Goal: Task Accomplishment & Management: Use online tool/utility

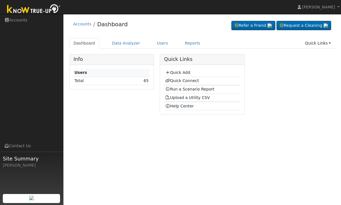
click at [189, 46] on link "Reports" at bounding box center [193, 43] width 24 height 10
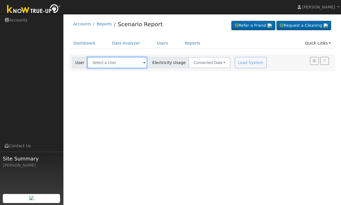
click at [107, 63] on input "text" at bounding box center [117, 62] width 60 height 11
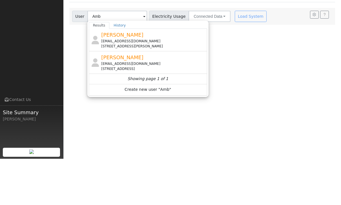
click at [186, 90] on div "32169 Lorraine Street, Shafter, CA 93263" at bounding box center [153, 92] width 105 height 5
type input "Amber Harless"
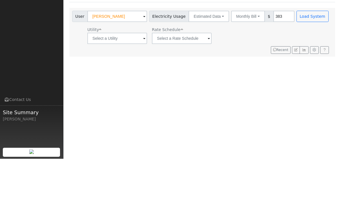
click at [238, 57] on button "Monthly Bill" at bounding box center [248, 62] width 34 height 11
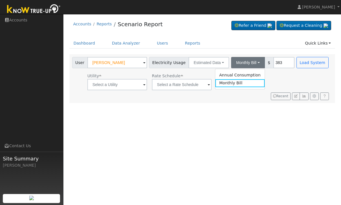
click at [236, 76] on link "Annual Consumption" at bounding box center [239, 75] width 49 height 8
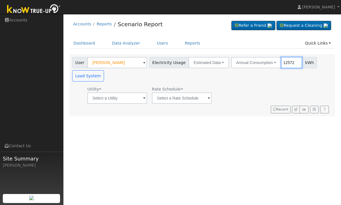
type input "12572"
click at [88, 80] on button "Load System" at bounding box center [88, 75] width 32 height 11
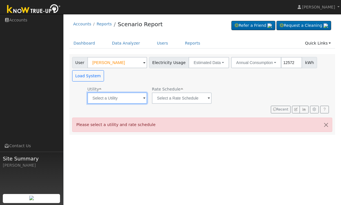
click at [103, 102] on input "text" at bounding box center [117, 97] width 60 height 11
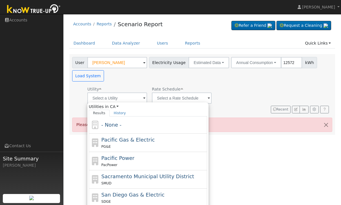
click at [111, 142] on span "Pacific Gas & Electric" at bounding box center [128, 140] width 53 height 6
type input "Pacific Gas & Electric"
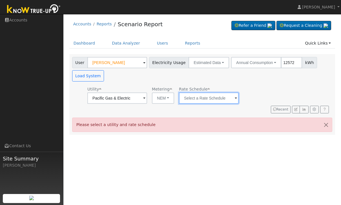
click at [179, 98] on input "text" at bounding box center [209, 97] width 60 height 11
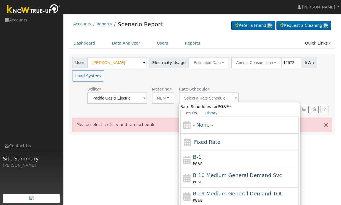
click at [248, 144] on div "Fixed Rate" at bounding box center [239, 142] width 118 height 17
type input "Fixed Rate"
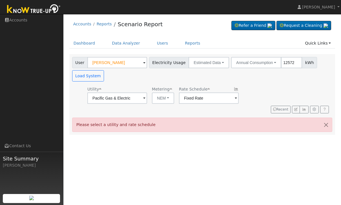
click at [83, 78] on button "Load System" at bounding box center [88, 75] width 32 height 11
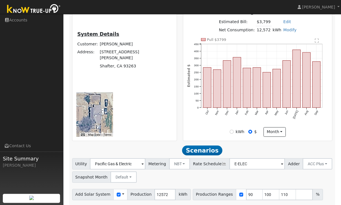
scroll to position [163, 0]
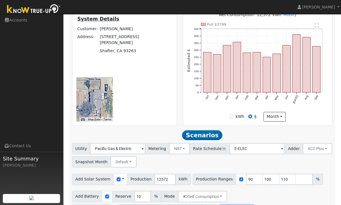
click at [310, 154] on button "ACC Plus" at bounding box center [318, 148] width 30 height 11
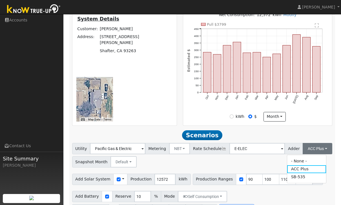
click at [306, 179] on link "SB-535" at bounding box center [306, 177] width 39 height 8
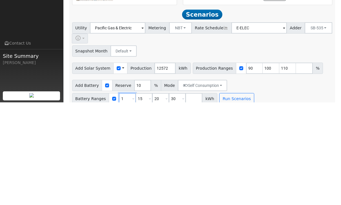
type input "15"
type input "20"
type input "30"
type input "20"
type input "30"
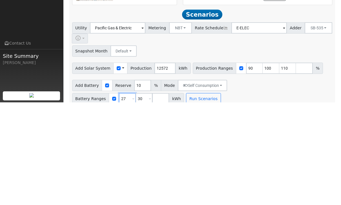
type input "27"
click at [139, 196] on input "30" at bounding box center [144, 201] width 17 height 11
type input "3"
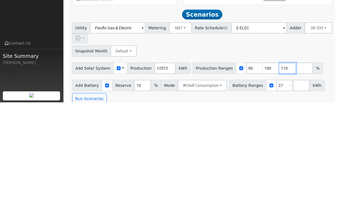
click at [285, 165] on input "110" at bounding box center [287, 170] width 17 height 11
type input "1"
click at [266, 165] on input "100" at bounding box center [271, 170] width 17 height 11
type input "102"
click at [253, 165] on input "90" at bounding box center [254, 170] width 17 height 11
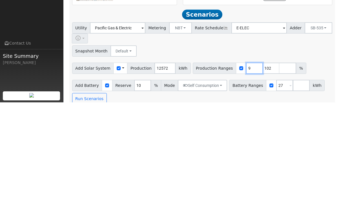
type input "102"
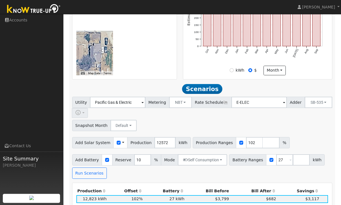
scroll to position [278, 0]
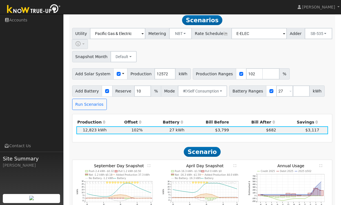
click at [266, 128] on span "$682" at bounding box center [271, 130] width 10 height 5
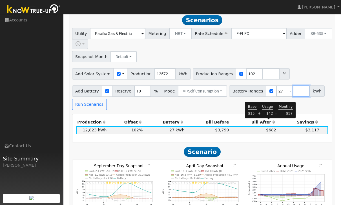
click at [297, 85] on input "number" at bounding box center [301, 90] width 17 height 11
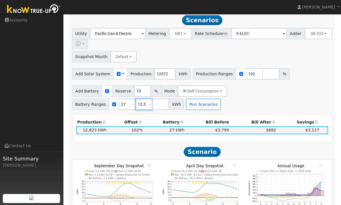
type input "13.5"
click at [203, 99] on button "Run Scenarios" at bounding box center [203, 104] width 35 height 11
type input "13.5"
type input "27"
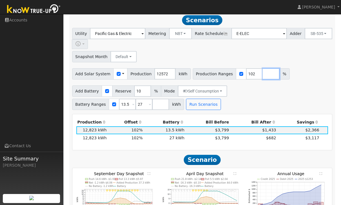
click at [263, 68] on input "number" at bounding box center [271, 73] width 17 height 11
type input "77"
click at [206, 99] on button "Run Scenarios" at bounding box center [203, 104] width 35 height 11
type input "77"
type input "102"
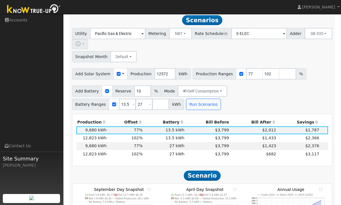
click at [310, 87] on div "Add Battery Reserve 10 % Mode Self Consumption Self Consumption Peak Savings AC…" at bounding box center [202, 96] width 263 height 27
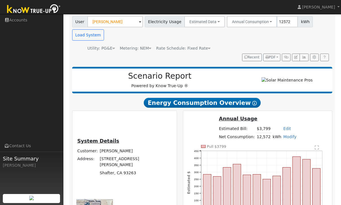
scroll to position [39, 0]
